Goal: Check status: Check status

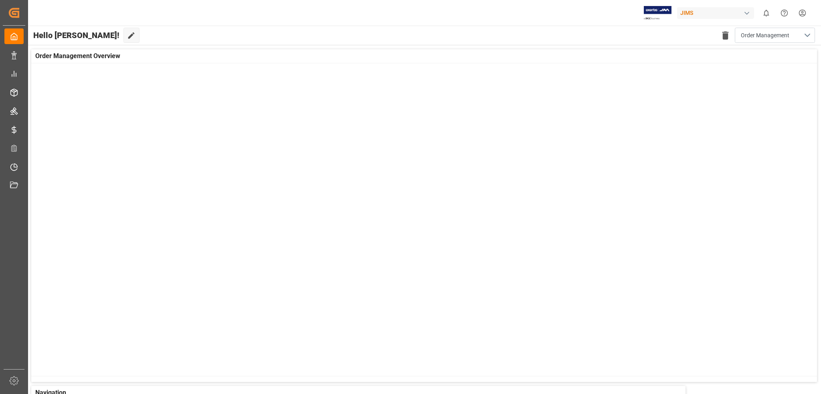
scroll to position [311, 0]
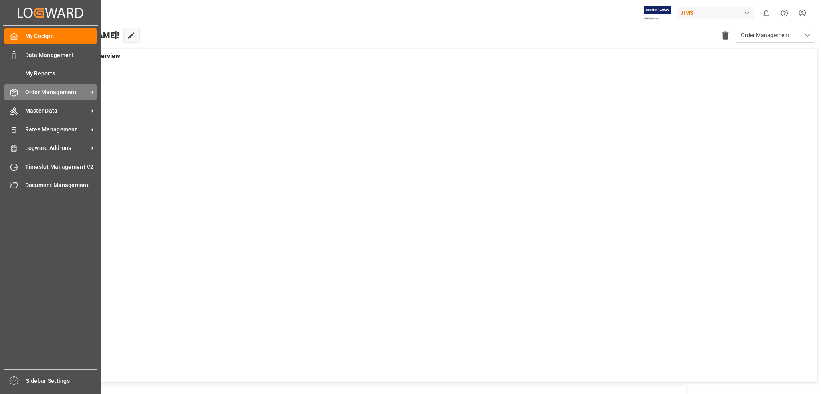
click at [91, 91] on icon at bounding box center [92, 92] width 8 height 8
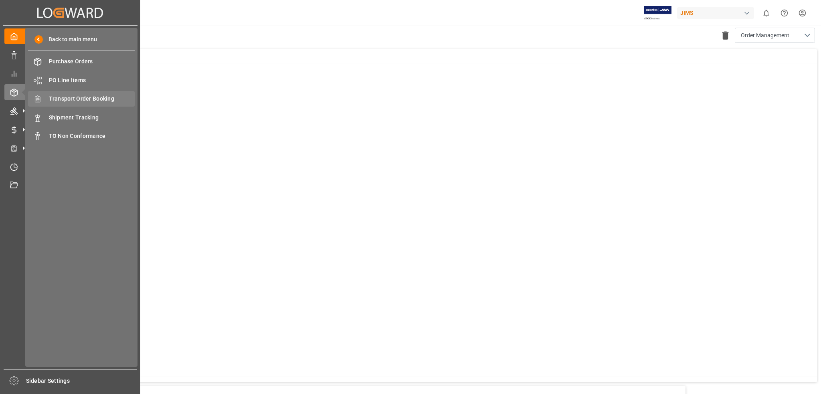
click at [93, 101] on span "Transport Order Booking" at bounding box center [92, 99] width 86 height 8
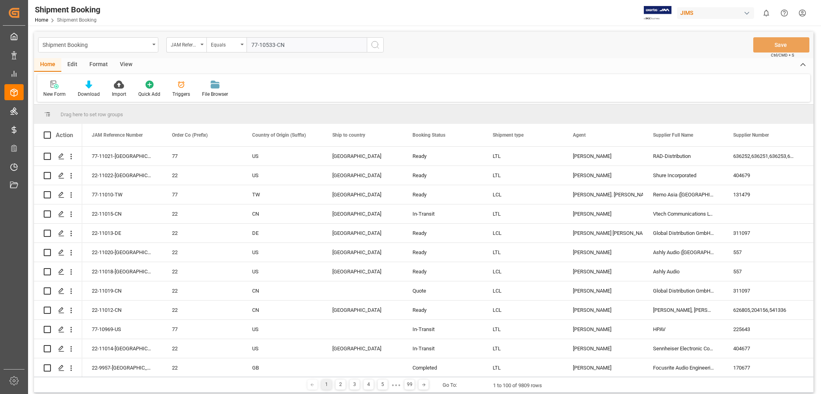
type input "77-10533-CN"
click at [376, 45] on icon "search button" at bounding box center [375, 45] width 10 height 10
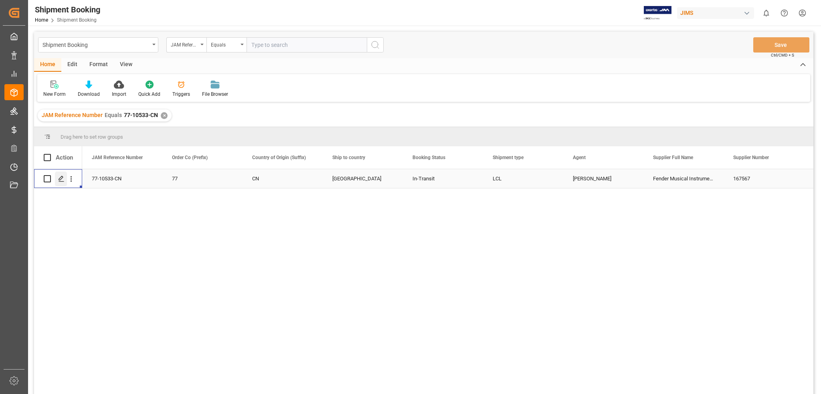
click at [61, 181] on icon "Press SPACE to select this row." at bounding box center [61, 179] width 6 height 6
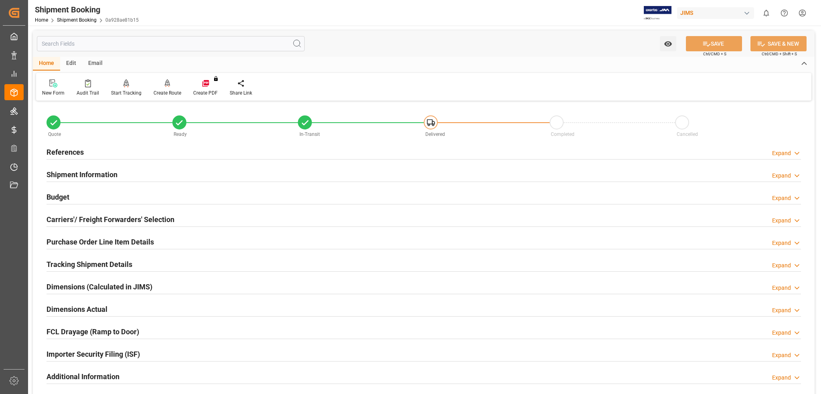
click at [238, 240] on div "Purchase Order Line Item Details Expand" at bounding box center [423, 241] width 754 height 15
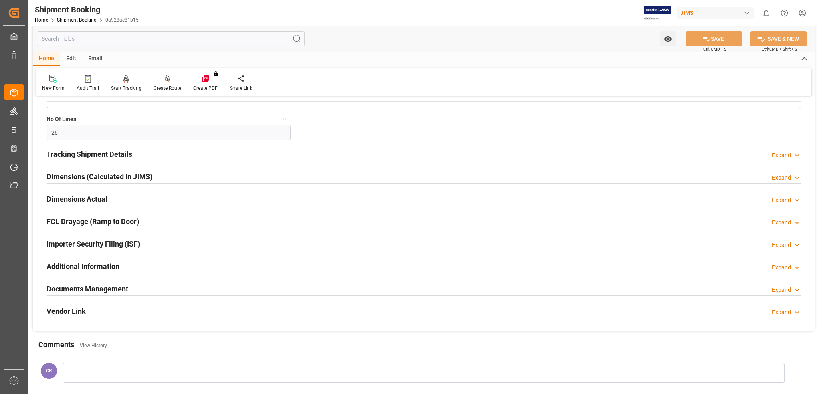
scroll to position [406, 0]
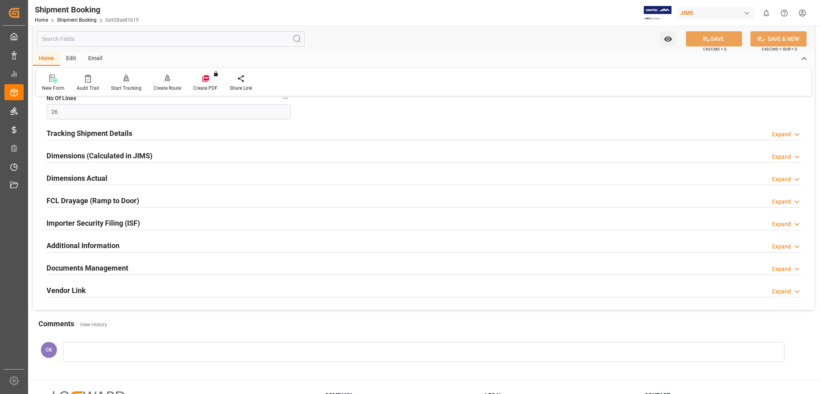
click at [78, 268] on h2 "Documents Management" at bounding box center [87, 268] width 82 height 11
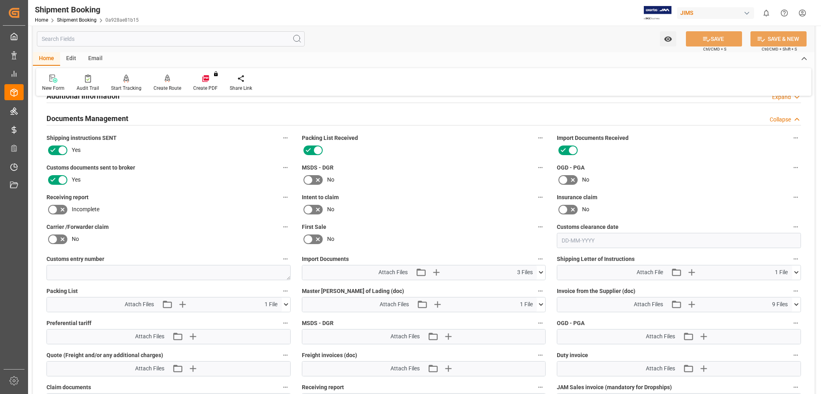
scroll to position [577, 0]
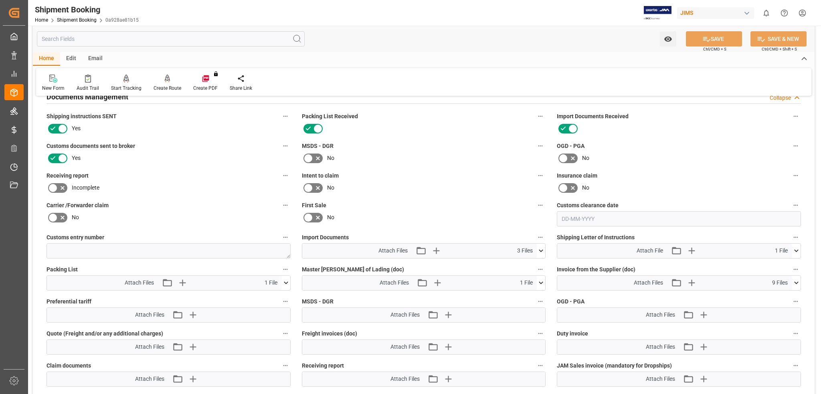
click at [120, 99] on h2 "Documents Management" at bounding box center [87, 96] width 82 height 11
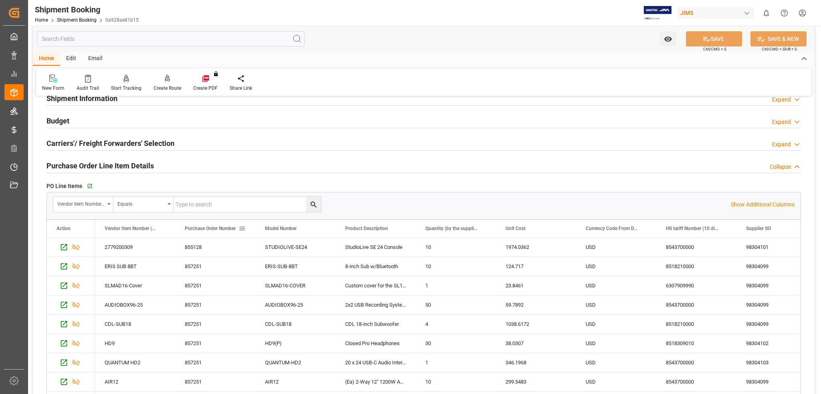
scroll to position [56, 0]
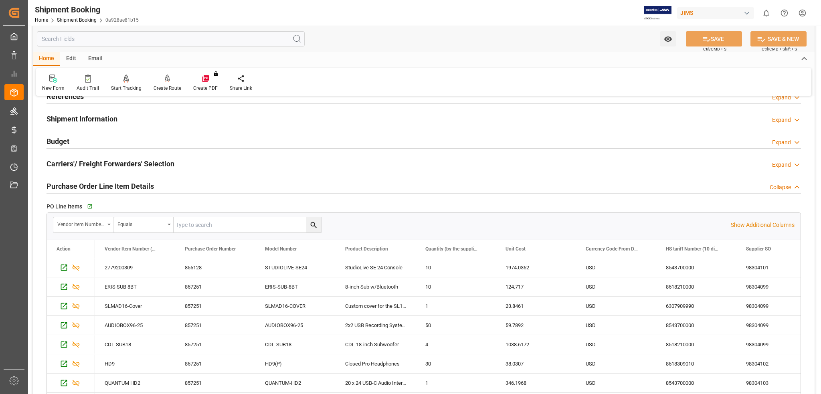
click at [152, 187] on h2 "Purchase Order Line Item Details" at bounding box center [99, 186] width 107 height 11
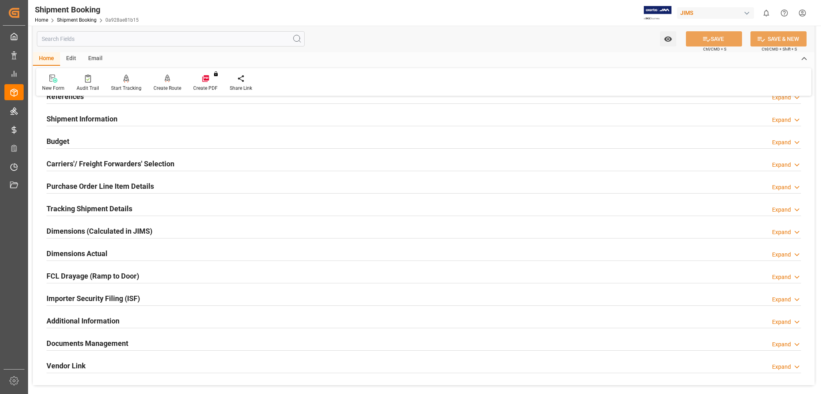
click at [107, 121] on h2 "Shipment Information" at bounding box center [81, 118] width 71 height 11
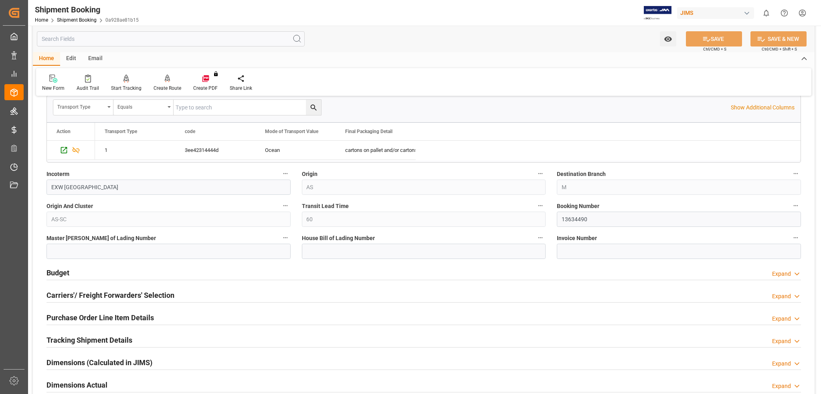
scroll to position [270, 0]
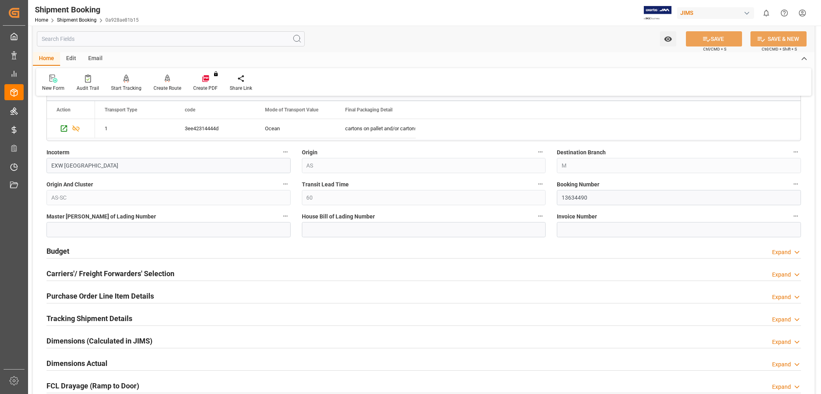
click at [63, 249] on h2 "Budget" at bounding box center [57, 251] width 23 height 11
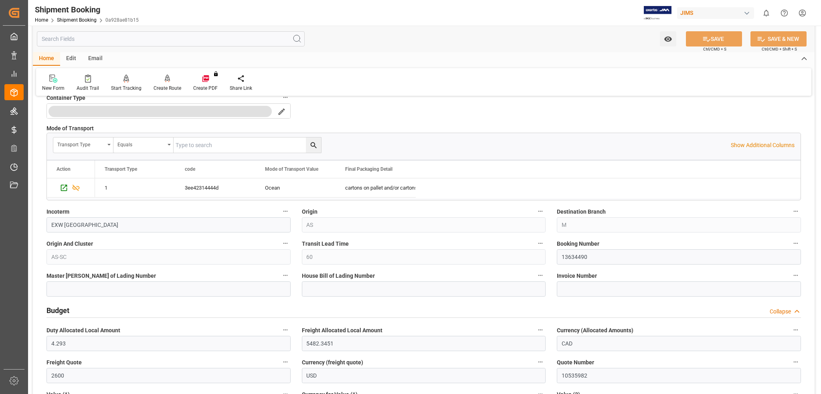
scroll to position [206, 0]
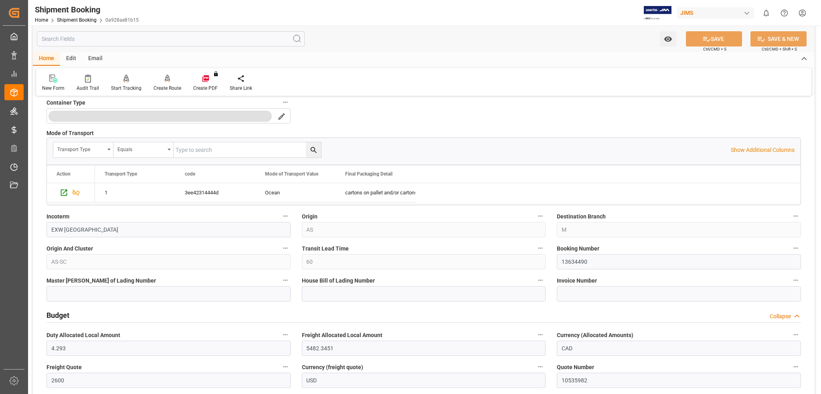
click at [52, 314] on h2 "Budget" at bounding box center [57, 315] width 23 height 11
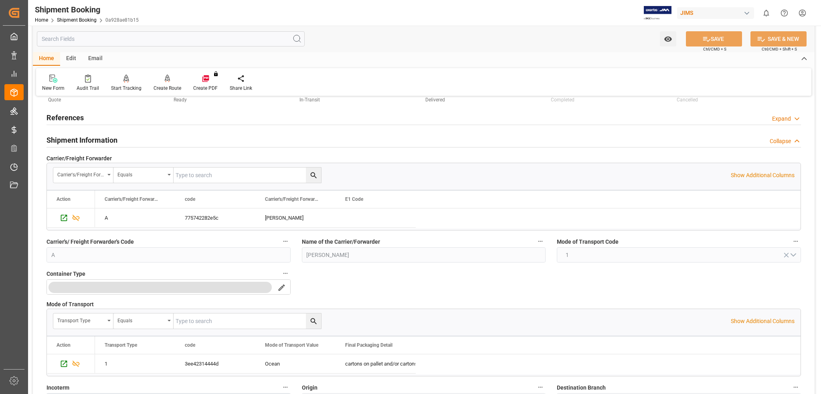
scroll to position [13, 0]
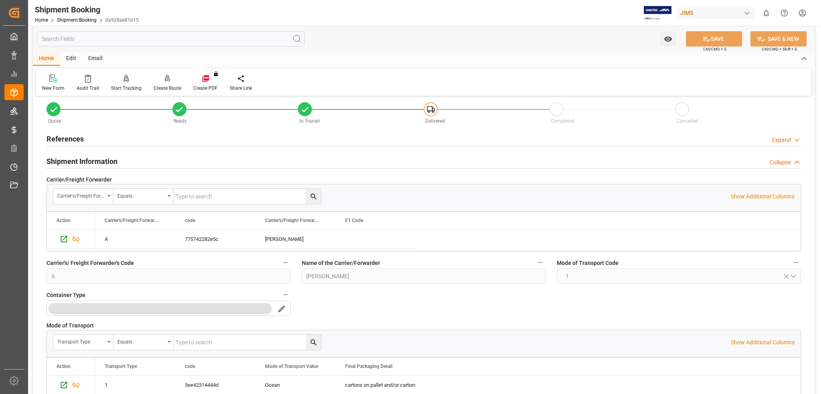
click at [76, 162] on h2 "Shipment Information" at bounding box center [81, 161] width 71 height 11
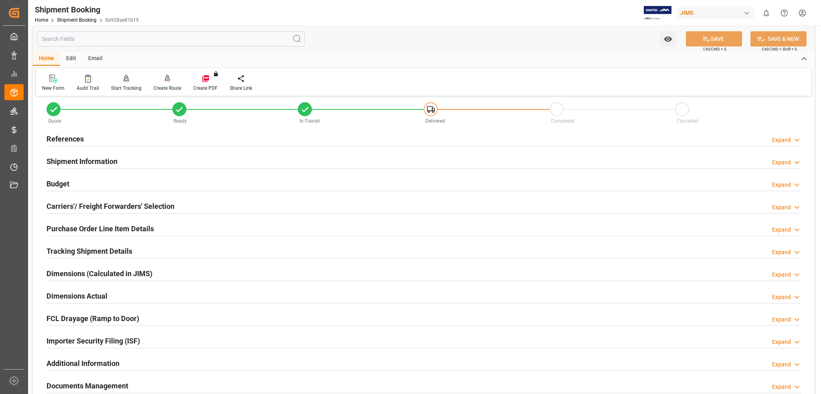
click at [67, 141] on h2 "References" at bounding box center [64, 138] width 37 height 11
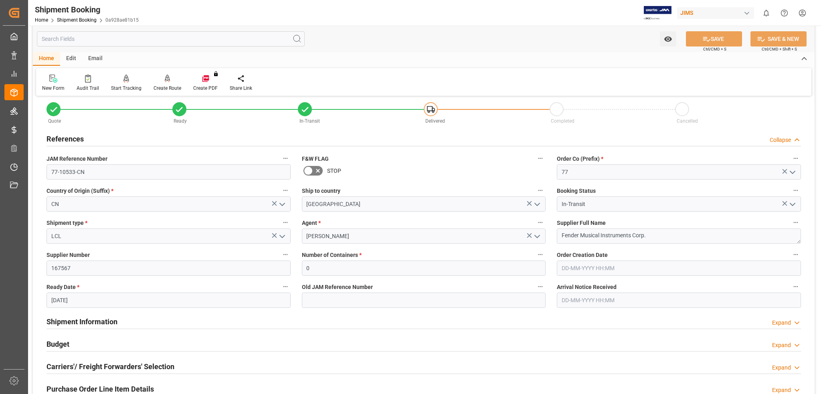
click at [67, 141] on h2 "References" at bounding box center [64, 138] width 37 height 11
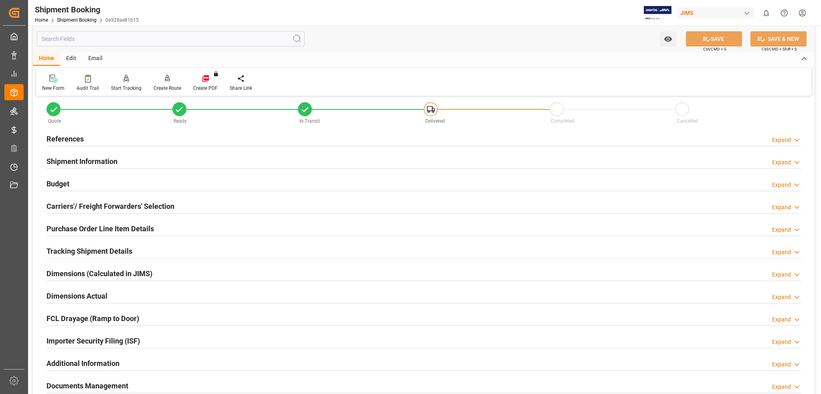
click at [120, 250] on h2 "Tracking Shipment Details" at bounding box center [89, 251] width 86 height 11
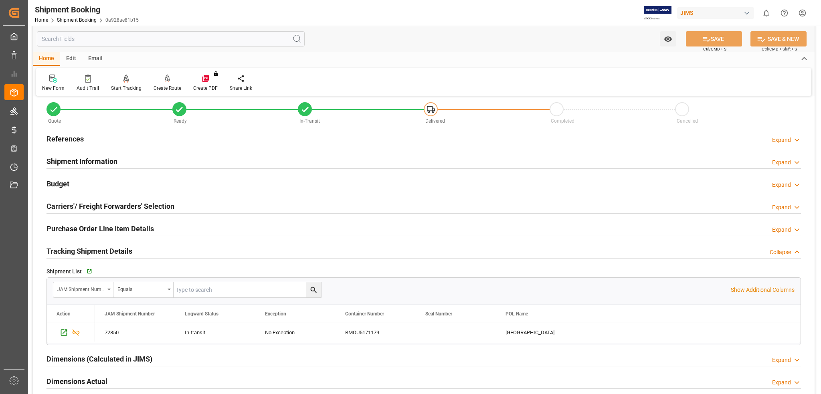
click at [124, 252] on h2 "Tracking Shipment Details" at bounding box center [89, 251] width 86 height 11
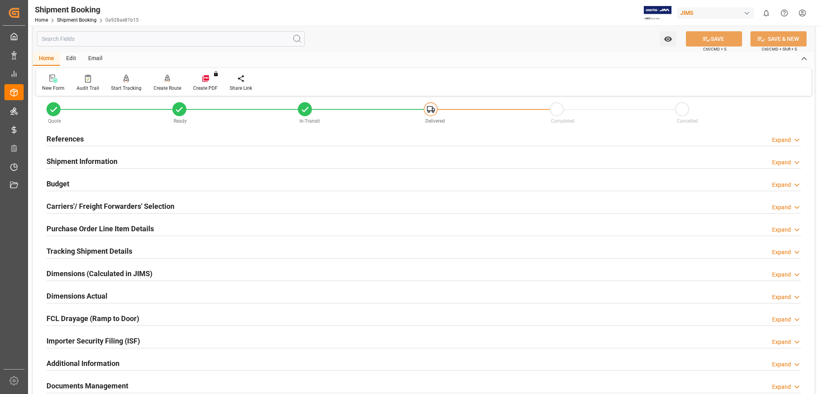
click at [121, 275] on h2 "Dimensions (Calculated in JIMS)" at bounding box center [99, 273] width 106 height 11
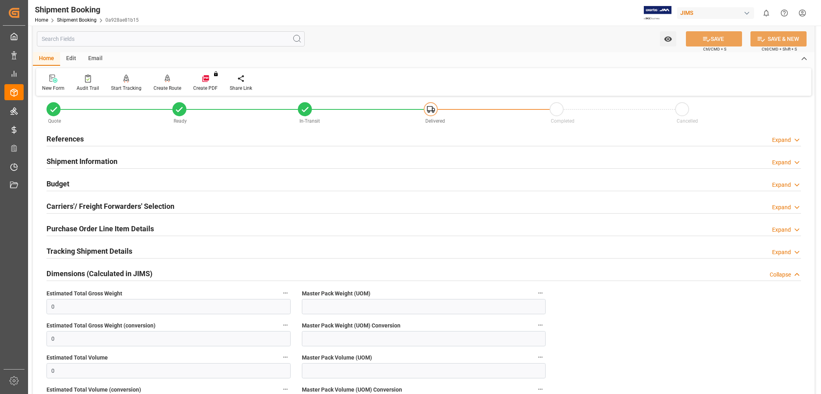
click at [121, 275] on h2 "Dimensions (Calculated in JIMS)" at bounding box center [99, 273] width 106 height 11
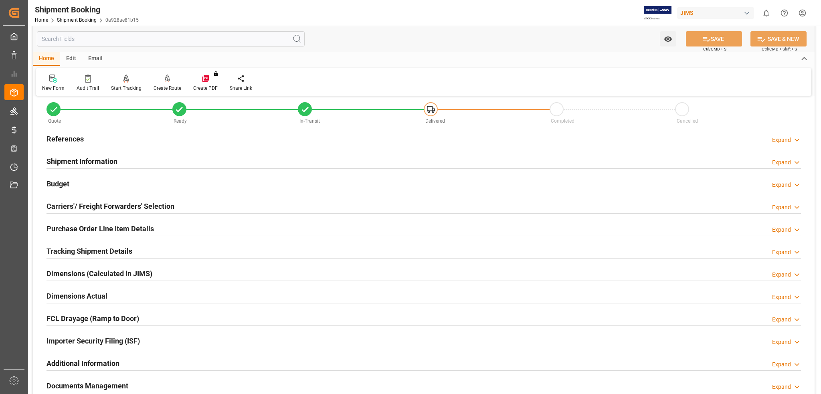
click at [91, 292] on h2 "Dimensions Actual" at bounding box center [76, 296] width 61 height 11
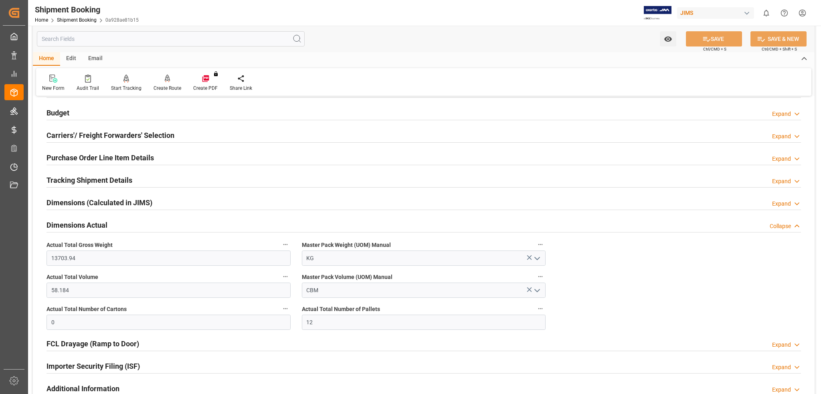
scroll to position [85, 0]
click at [99, 226] on h2 "Dimensions Actual" at bounding box center [76, 223] width 61 height 11
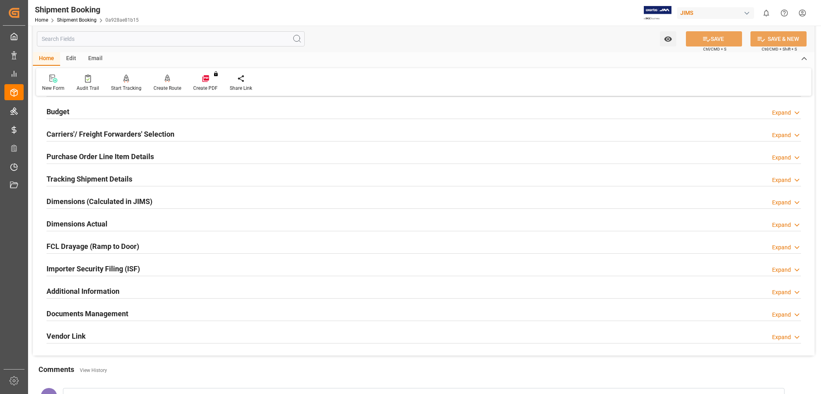
click at [101, 246] on h2 "FCL Drayage (Ramp to Door)" at bounding box center [92, 246] width 93 height 11
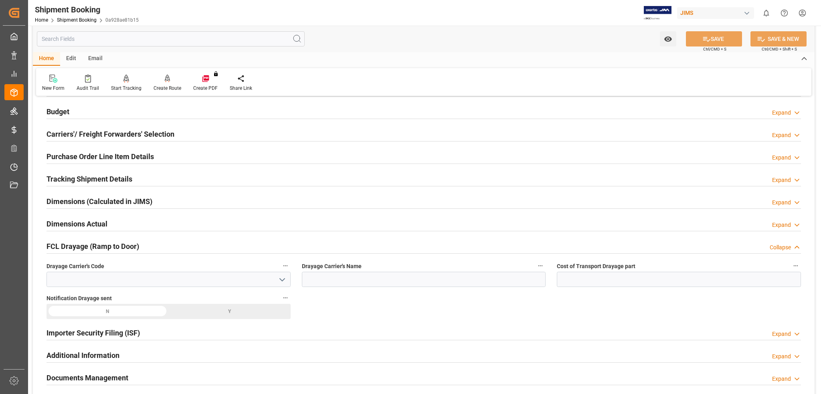
click at [101, 246] on h2 "FCL Drayage (Ramp to Door)" at bounding box center [92, 246] width 93 height 11
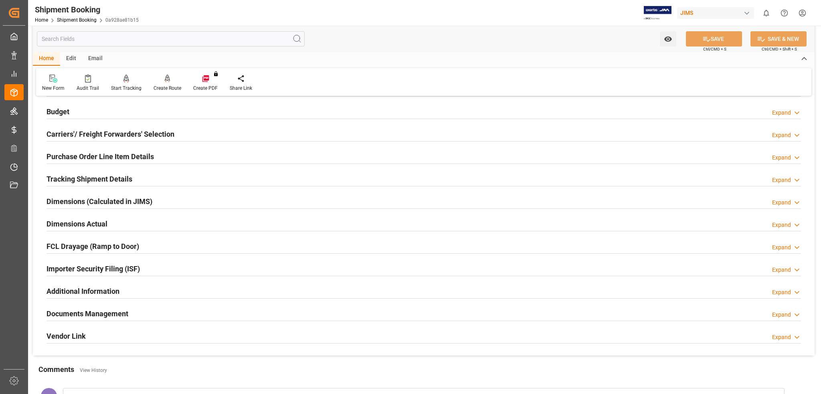
click at [101, 268] on h2 "Importer Security Filing (ISF)" at bounding box center [92, 268] width 93 height 11
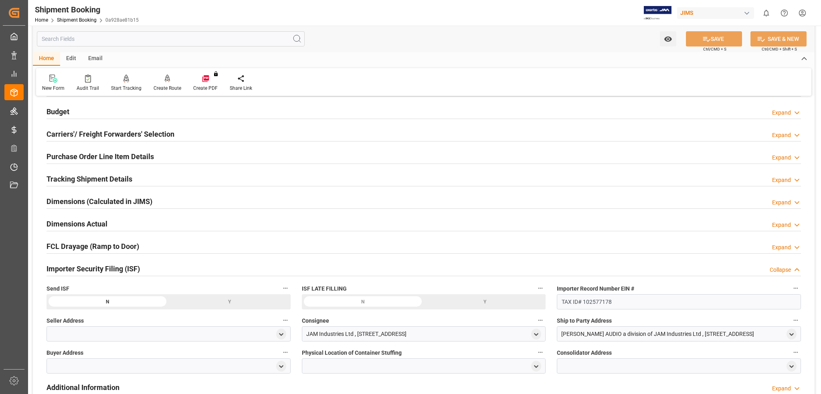
click at [101, 268] on h2 "Importer Security Filing (ISF)" at bounding box center [92, 268] width 93 height 11
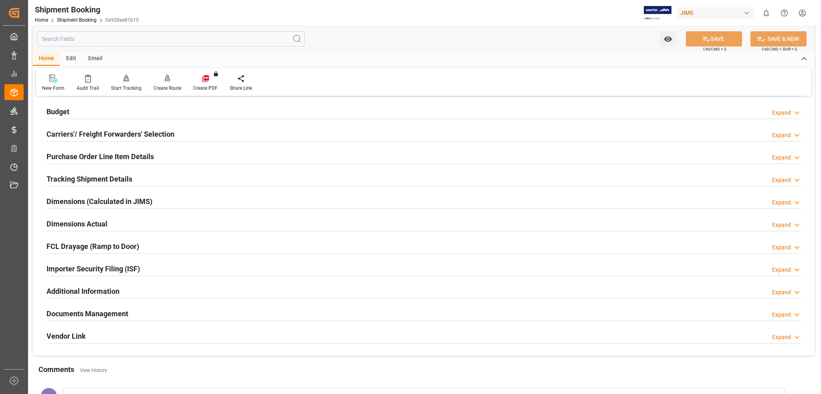
click at [97, 290] on h2 "Additional Information" at bounding box center [82, 291] width 73 height 11
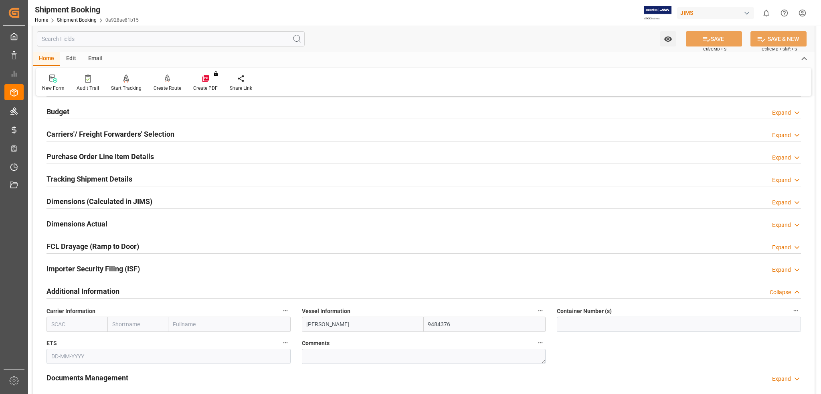
click at [97, 290] on h2 "Additional Information" at bounding box center [82, 291] width 73 height 11
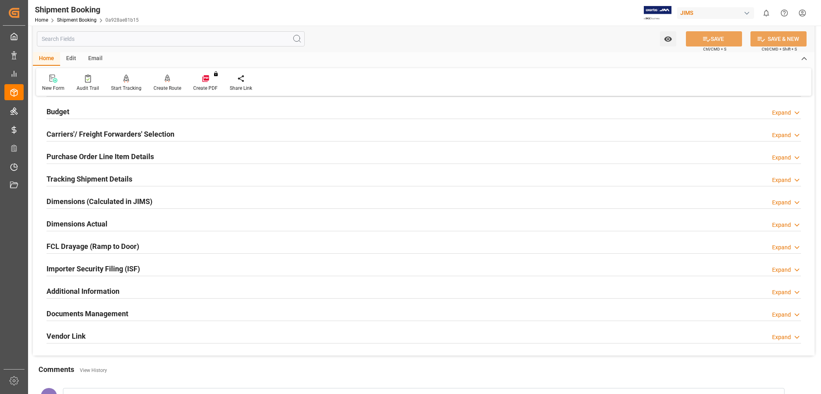
click at [72, 335] on h2 "Vendor Link" at bounding box center [65, 336] width 39 height 11
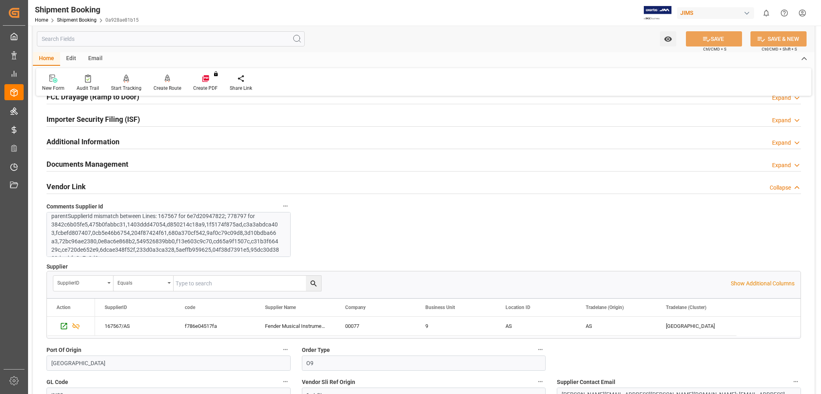
scroll to position [0, 0]
click at [74, 183] on h2 "Vendor Link" at bounding box center [65, 186] width 39 height 11
